Goal: Transaction & Acquisition: Purchase product/service

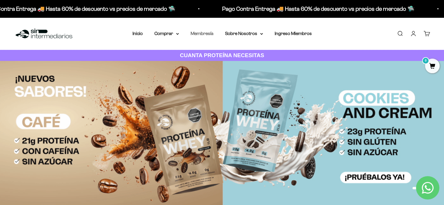
click at [201, 33] on link "Membresía" at bounding box center [202, 33] width 23 height 5
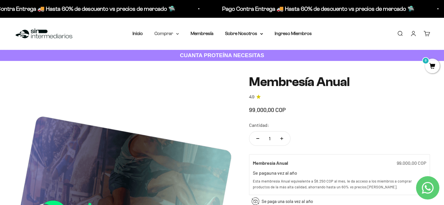
click at [177, 33] on icon at bounding box center [177, 34] width 3 height 2
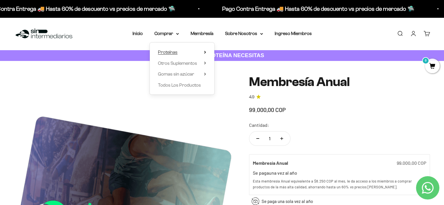
click at [204, 53] on icon at bounding box center [204, 52] width 1 height 2
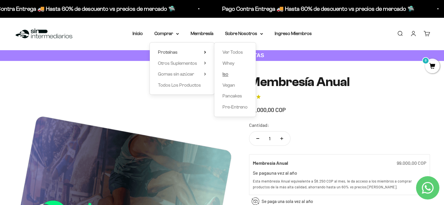
click at [225, 75] on span "Iso" at bounding box center [225, 74] width 6 height 5
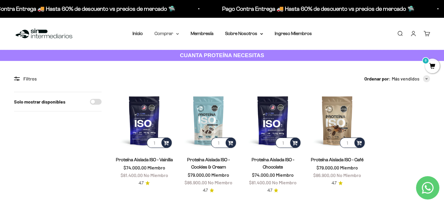
click at [175, 32] on summary "Comprar" at bounding box center [166, 34] width 25 height 8
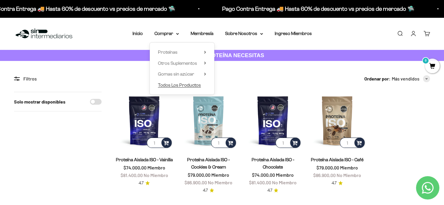
click at [180, 86] on span "Todos Los Productos" at bounding box center [179, 85] width 43 height 5
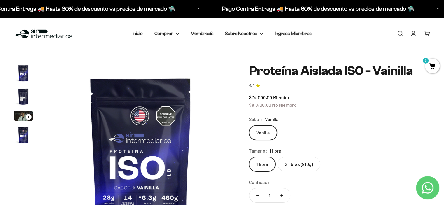
scroll to position [0, 586]
click at [292, 164] on label "2 libras (910g)" at bounding box center [299, 164] width 43 height 15
click at [249, 157] on input "2 libras (910g)" at bounding box center [249, 157] width 0 height 0
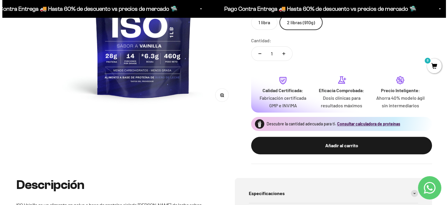
scroll to position [146, 0]
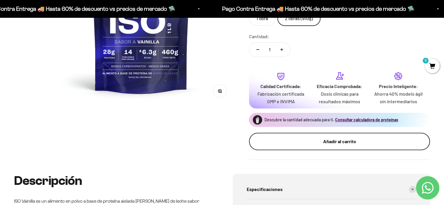
click at [326, 141] on div "Añadir al carrito" at bounding box center [340, 142] width 158 height 8
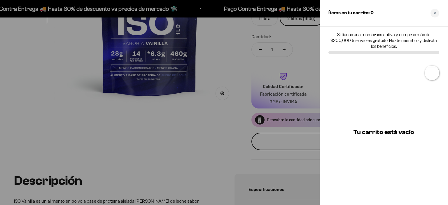
scroll to position [0, 593]
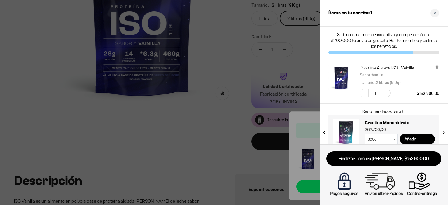
click at [415, 139] on input "Añadir" at bounding box center [417, 139] width 35 height 11
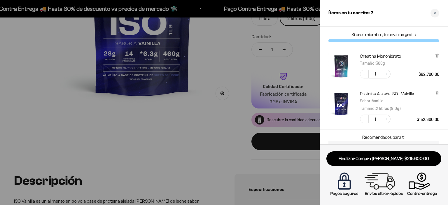
click at [375, 159] on link "Finalizar Compra Segura $215.600,00" at bounding box center [384, 159] width 115 height 15
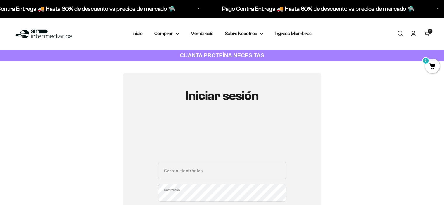
scroll to position [58, 0]
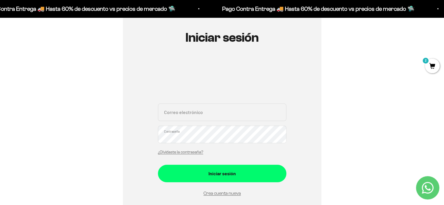
click at [169, 114] on input "Correo electrónico" at bounding box center [222, 113] width 128 height 18
type input "NAYILENE6@GMAIL.COM"
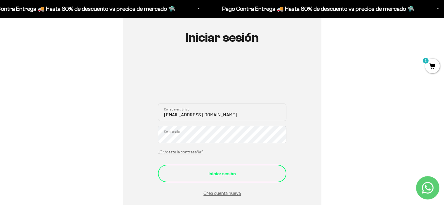
click at [215, 171] on div "Iniciar sesión" at bounding box center [222, 174] width 105 height 8
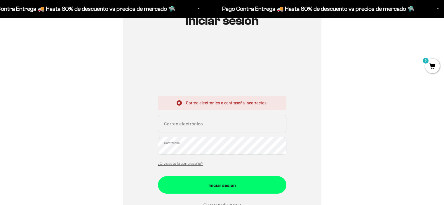
scroll to position [88, 0]
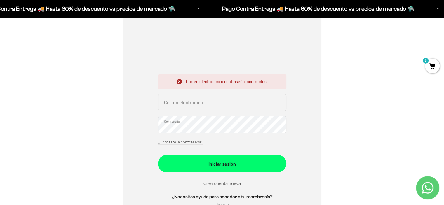
click at [217, 183] on link "Crea cuenta nueva" at bounding box center [221, 183] width 37 height 5
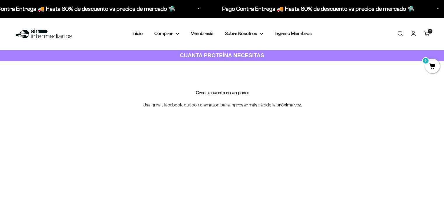
scroll to position [88, 0]
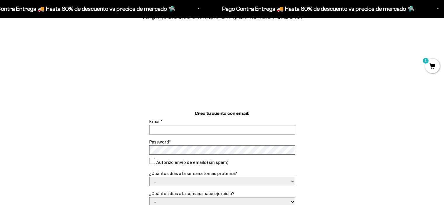
click at [156, 128] on input "Email *" at bounding box center [221, 130] width 145 height 9
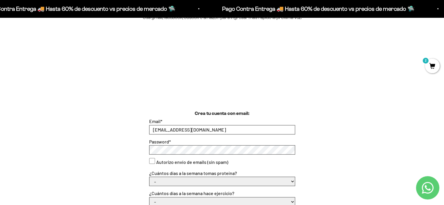
type input "[EMAIL_ADDRESS][DOMAIN_NAME]"
click at [152, 161] on consent"] "Autorizo envío de emails (sin spam)" at bounding box center [152, 161] width 6 height 6
checkbox consent"] "true"
click at [161, 178] on select "- 1 o 2 3 a 5 6 o 7" at bounding box center [221, 181] width 145 height 9
select select "3 a 5"
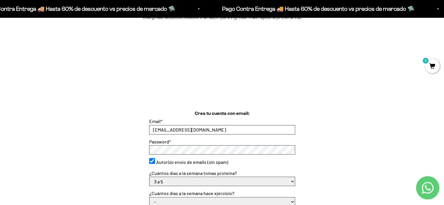
click at [149, 177] on select "- 1 o 2 3 a 5 6 o 7" at bounding box center [221, 181] width 145 height 9
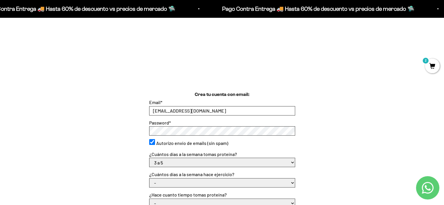
scroll to position [117, 0]
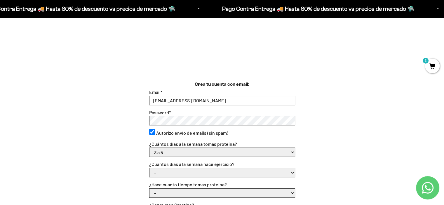
click at [164, 171] on select "- No hago 1 a 2 días 3 a 5 días 6 o 7 días" at bounding box center [221, 172] width 145 height 9
select select "3 a 5 días"
click at [149, 168] on select "- No hago 1 a 2 días 3 a 5 días 6 o 7 días" at bounding box center [221, 172] width 145 height 9
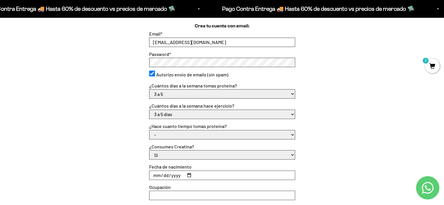
click at [157, 136] on select "- Apenas estoy empezando Menos de 6 meses Más de 6 meses Hace más de un año" at bounding box center [221, 134] width 145 height 9
select select "Hace más de un año"
click at [149, 130] on select "- Apenas estoy empezando Menos de 6 meses Más de 6 meses Hace más de un año" at bounding box center [221, 134] width 145 height 9
click at [154, 176] on input "Fecha de nacimiento" at bounding box center [221, 175] width 145 height 9
type input "[DATE]"
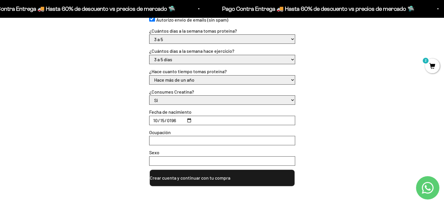
scroll to position [234, 0]
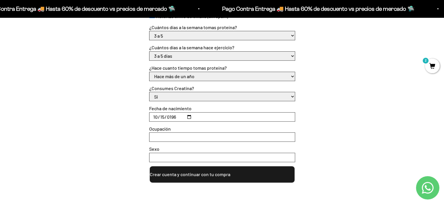
click at [155, 137] on input "Ocupación" at bounding box center [221, 137] width 145 height 9
type input "bacteriologa"
click at [161, 159] on input "Sexo" at bounding box center [221, 157] width 145 height 9
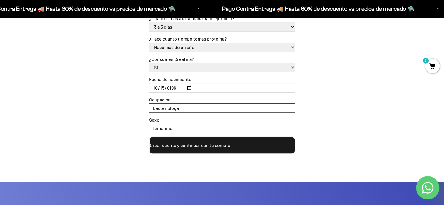
type input "femenino"
click at [204, 146] on button "Crear cuenta y continuar con tu compra" at bounding box center [222, 146] width 146 height 18
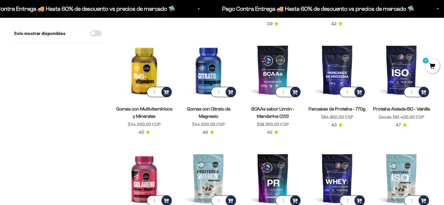
scroll to position [234, 0]
